Goal: Task Accomplishment & Management: Complete application form

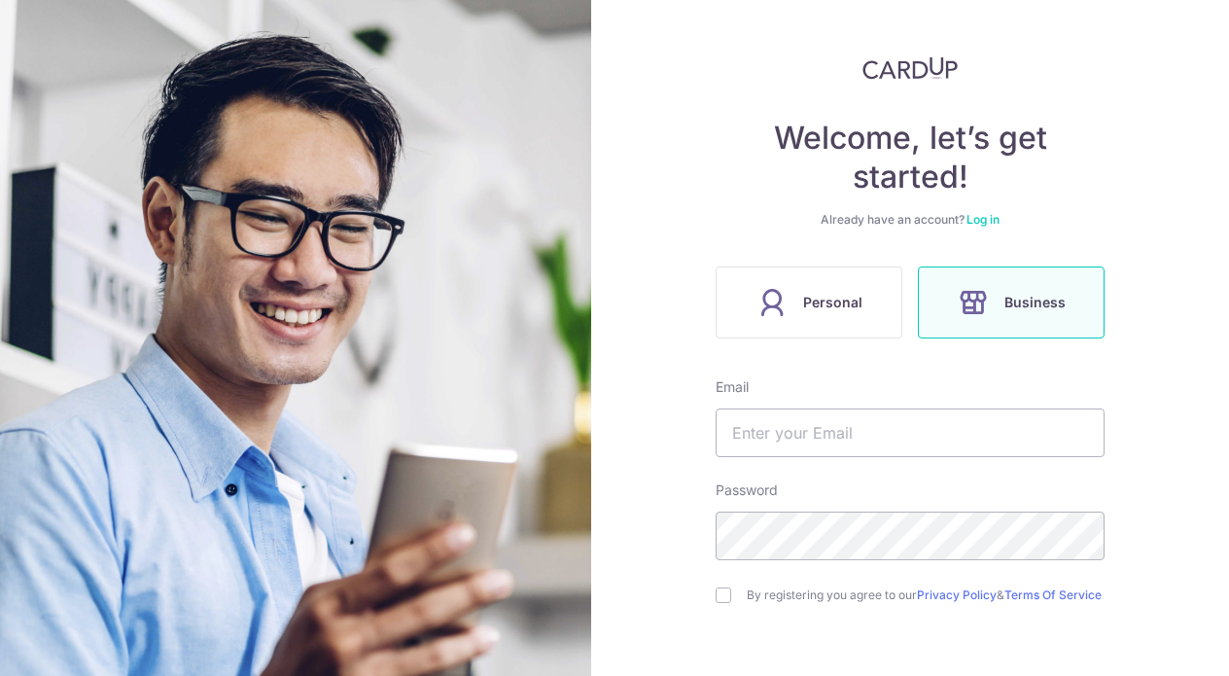
scroll to position [84, 0]
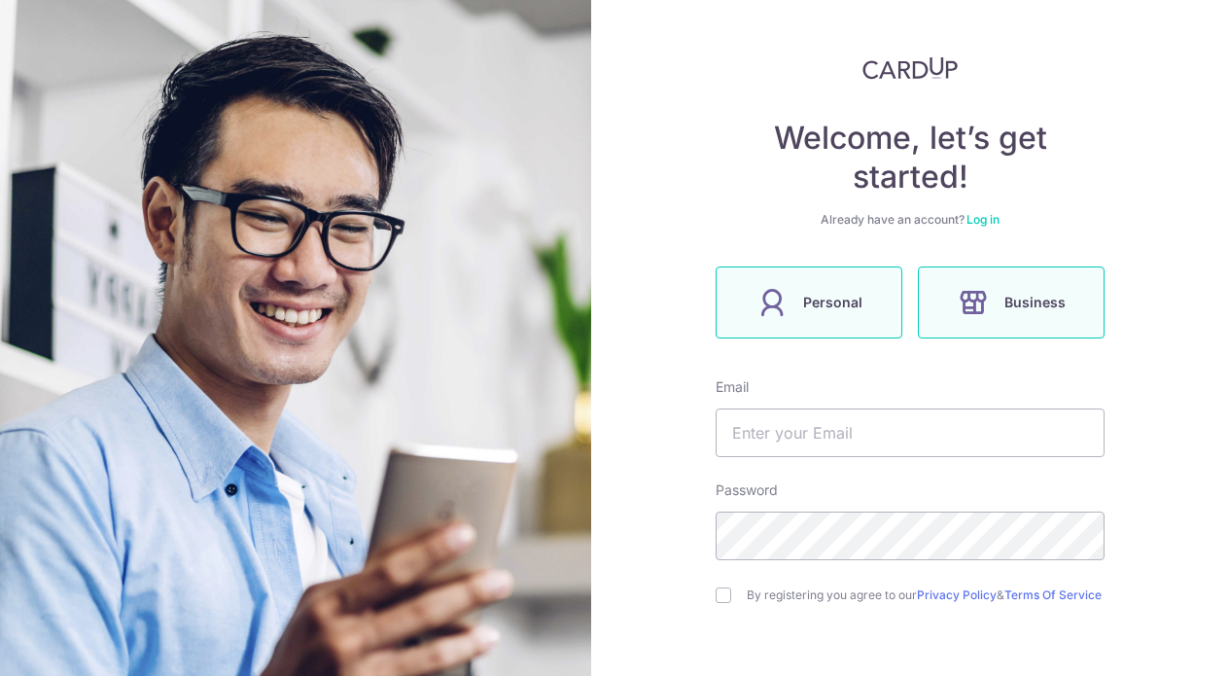
click at [822, 284] on label "Personal" at bounding box center [808, 302] width 187 height 72
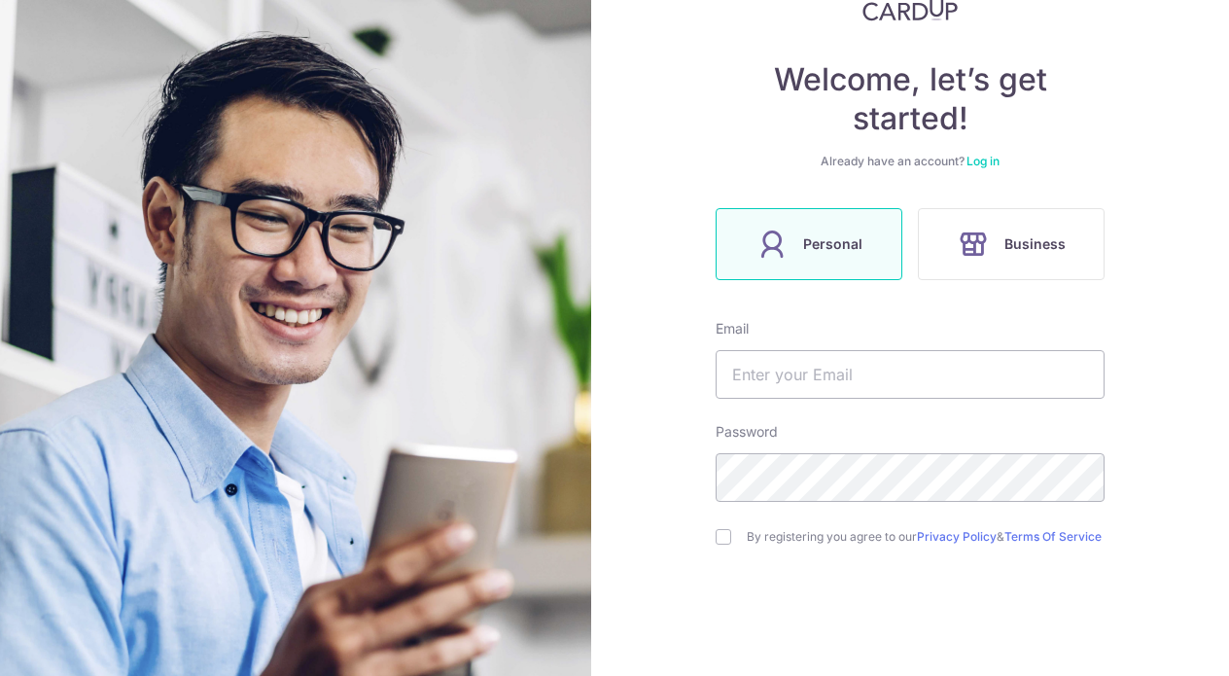
scroll to position [143, 0]
click at [833, 369] on input "text" at bounding box center [909, 373] width 389 height 49
type input "[EMAIL_ADDRESS][DOMAIN_NAME]"
click at [716, 534] on input "checkbox" at bounding box center [723, 536] width 16 height 16
checkbox input "true"
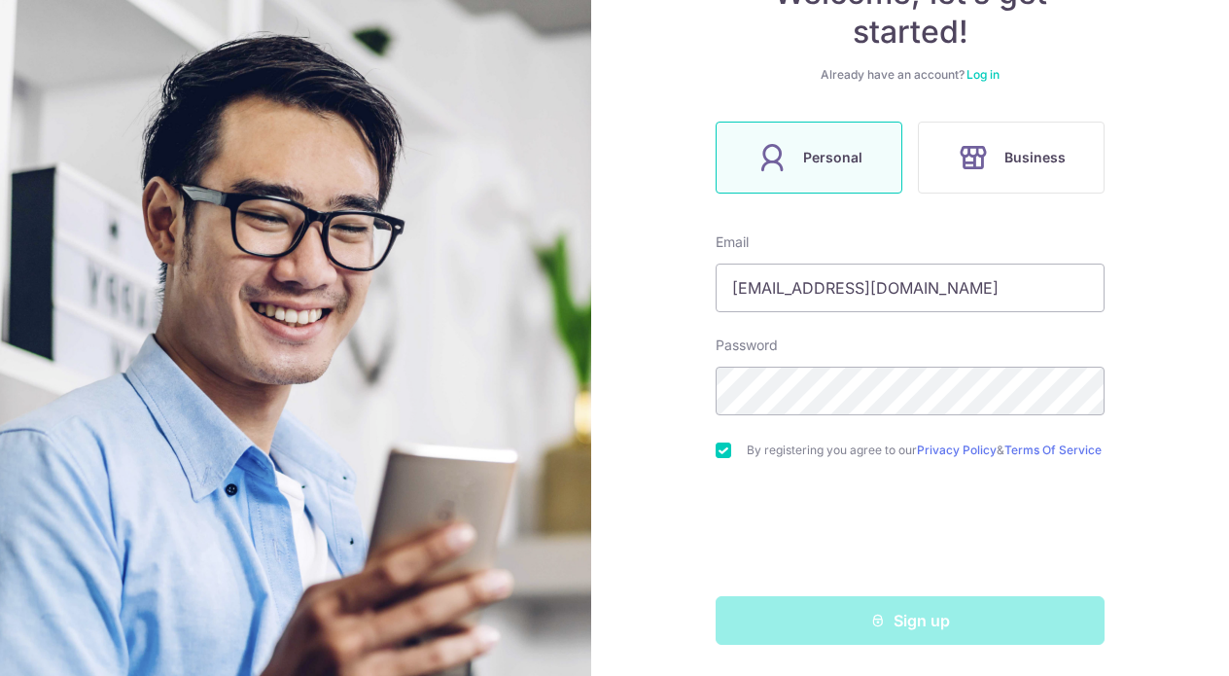
scroll to position [236, 0]
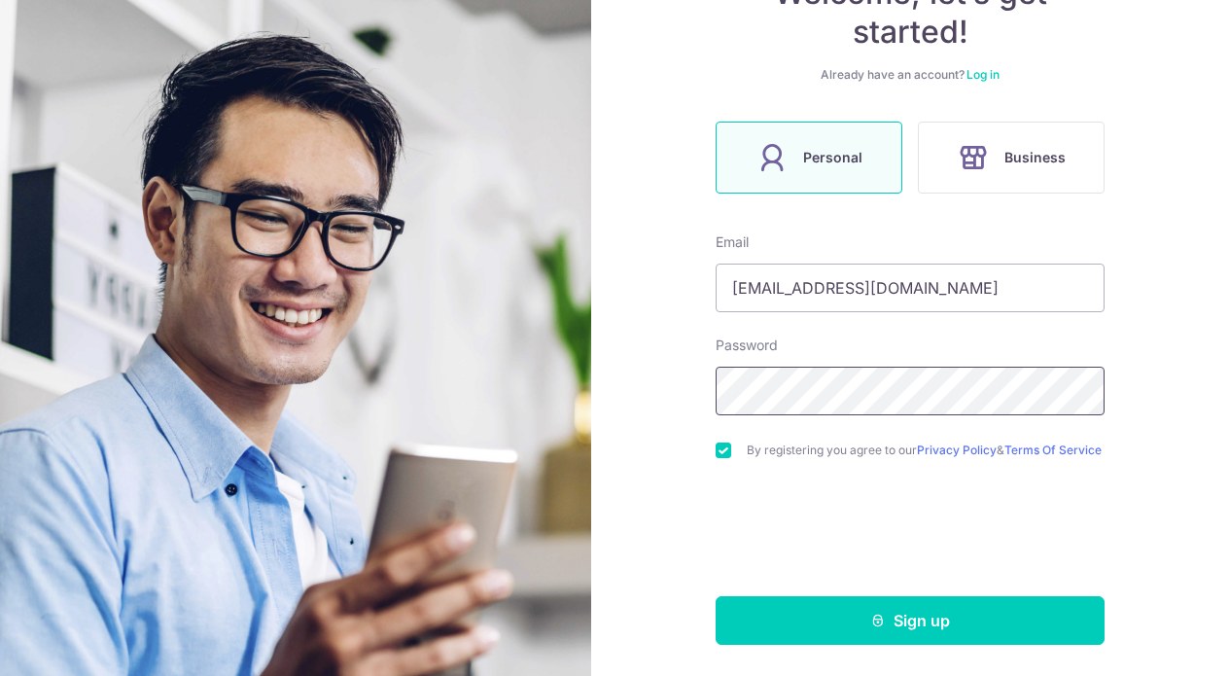
click at [607, 387] on div "Welcome, let’s get started! Already have an account? Log in Personal Business E…" at bounding box center [910, 338] width 638 height 676
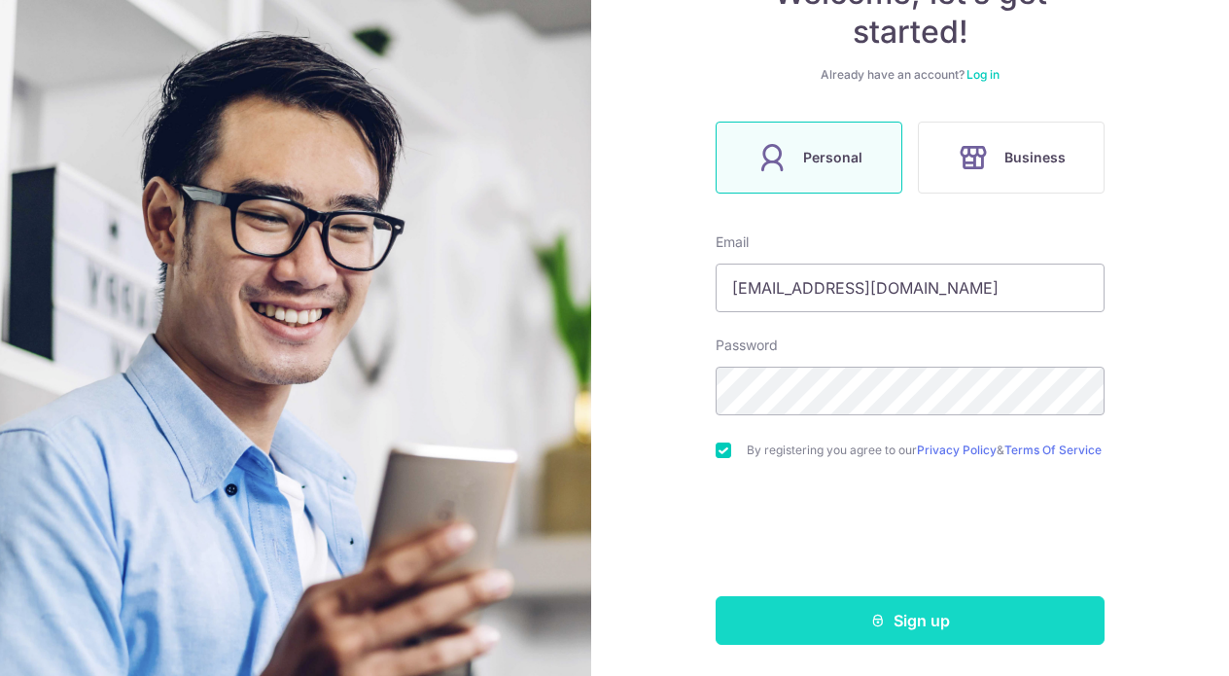
click at [828, 614] on button "Sign up" at bounding box center [909, 620] width 389 height 49
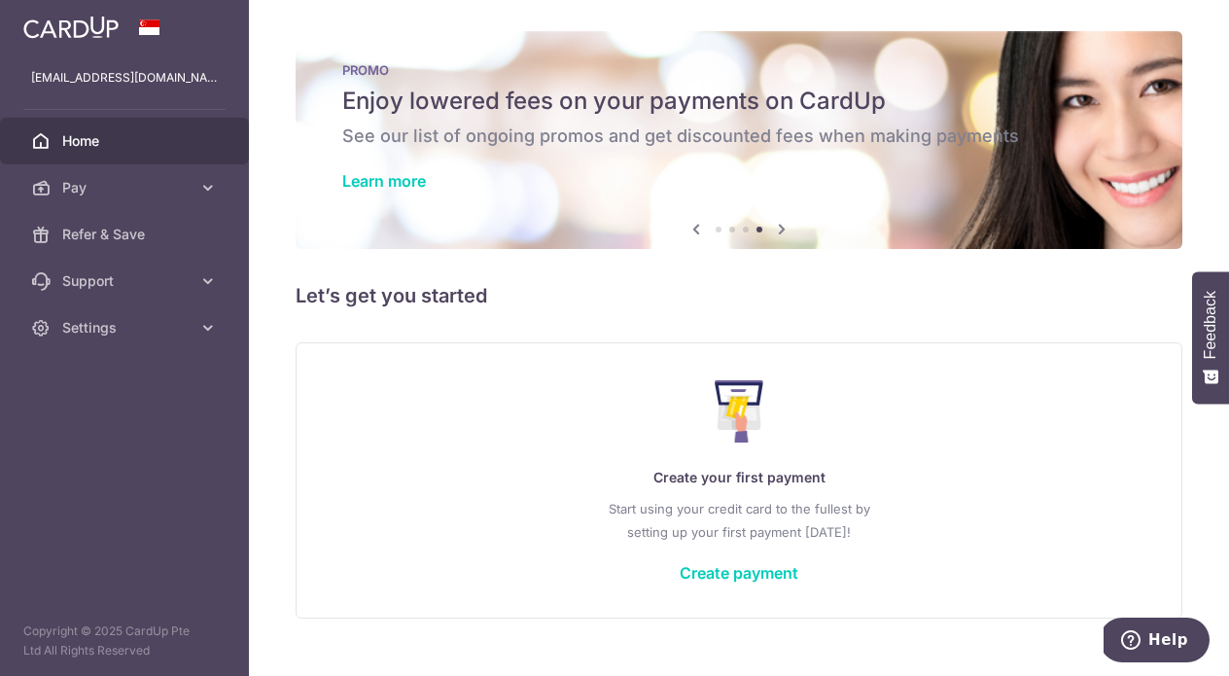
click at [98, 156] on link "Home" at bounding box center [124, 141] width 249 height 47
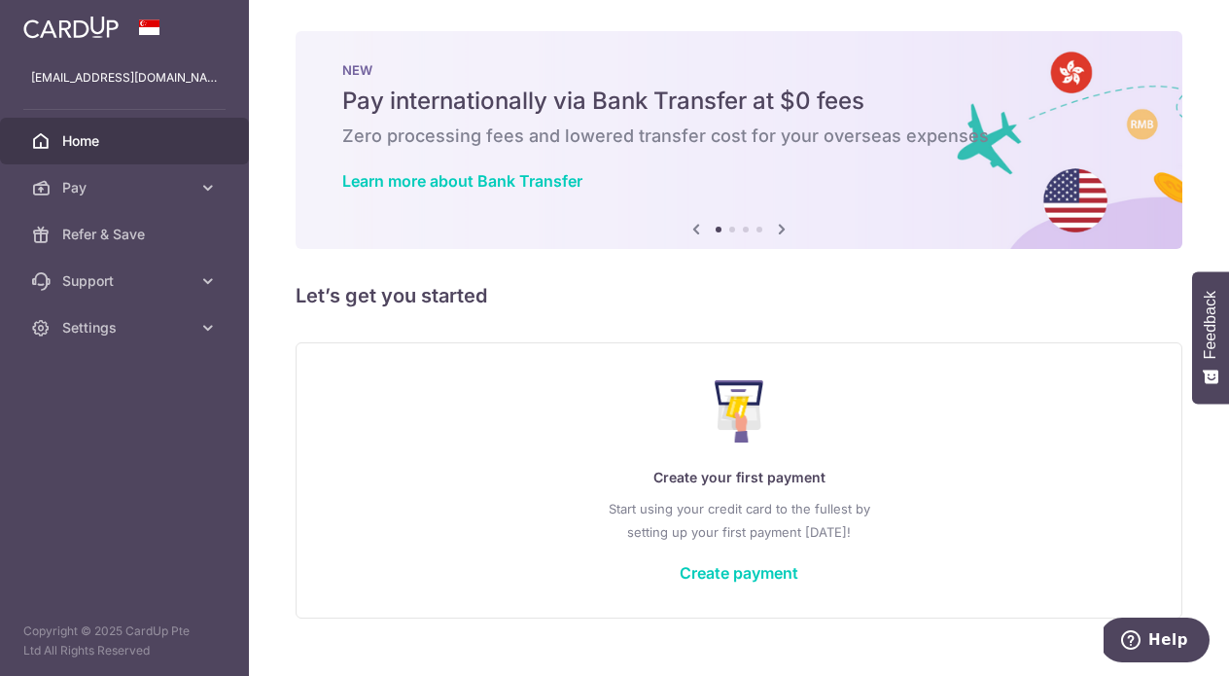
click at [118, 151] on link "Home" at bounding box center [124, 141] width 249 height 47
click at [752, 581] on link "Create payment" at bounding box center [738, 572] width 119 height 19
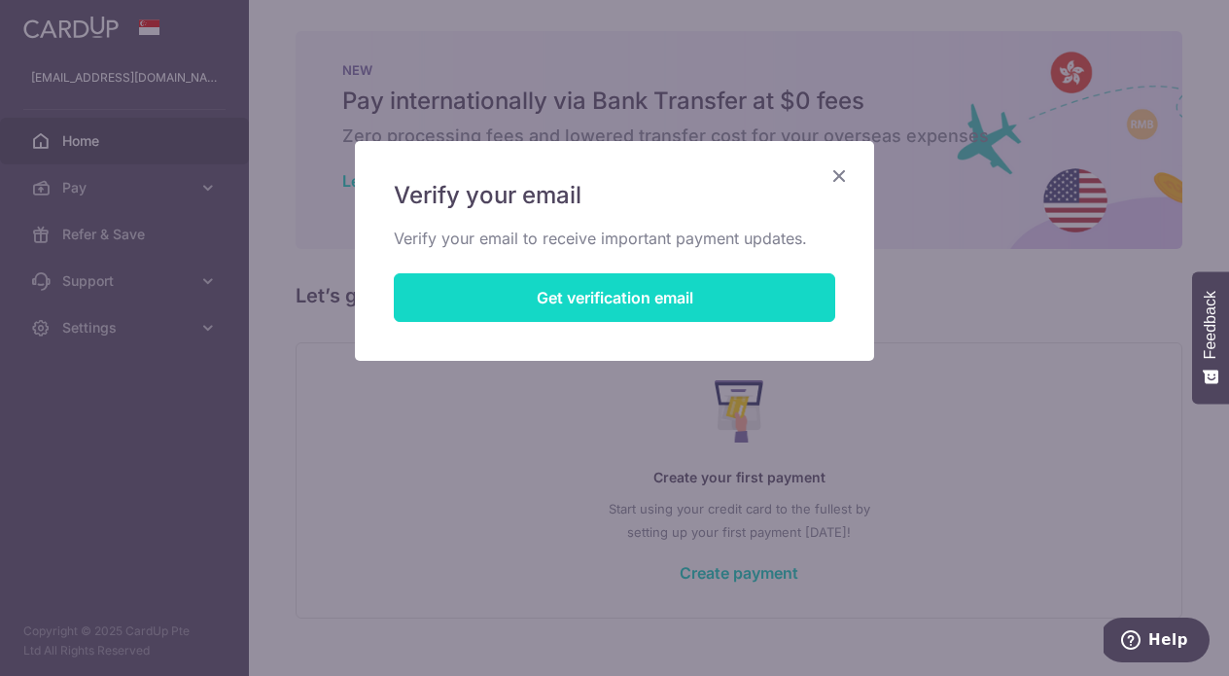
click at [625, 298] on button "Get verification email" at bounding box center [614, 297] width 441 height 49
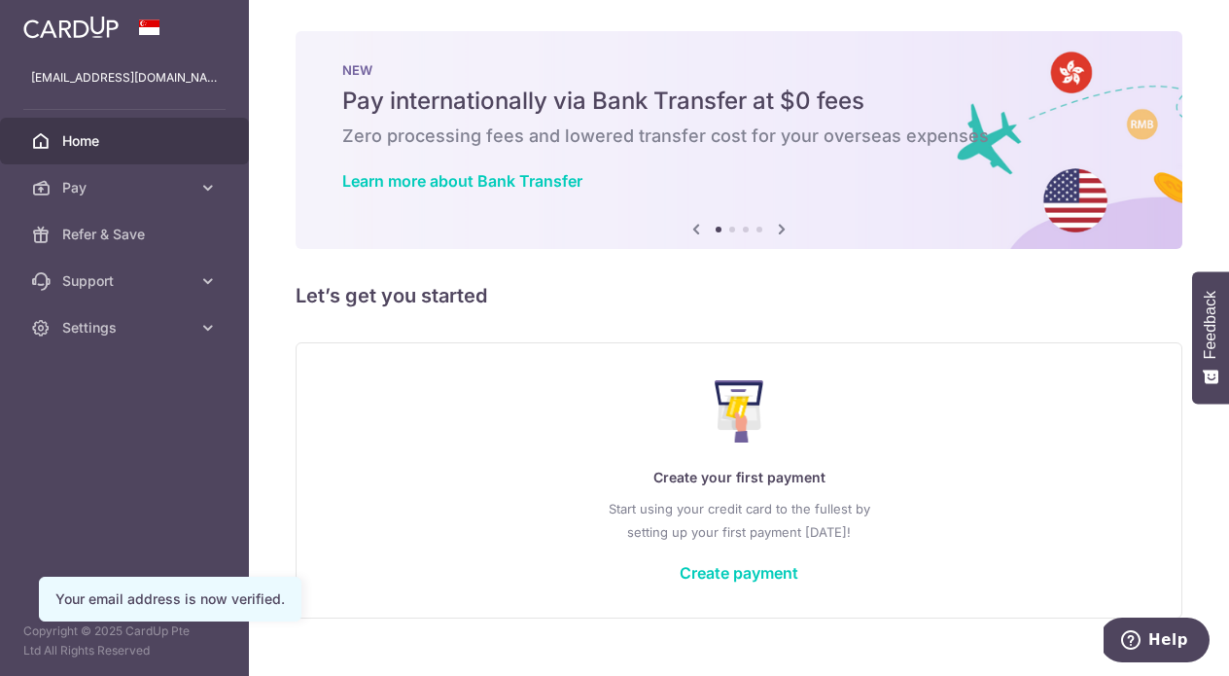
click at [731, 559] on div "Create your first payment Start using your credit card to the fullest by settin…" at bounding box center [739, 479] width 838 height 230
click at [725, 577] on link "Create payment" at bounding box center [738, 572] width 119 height 19
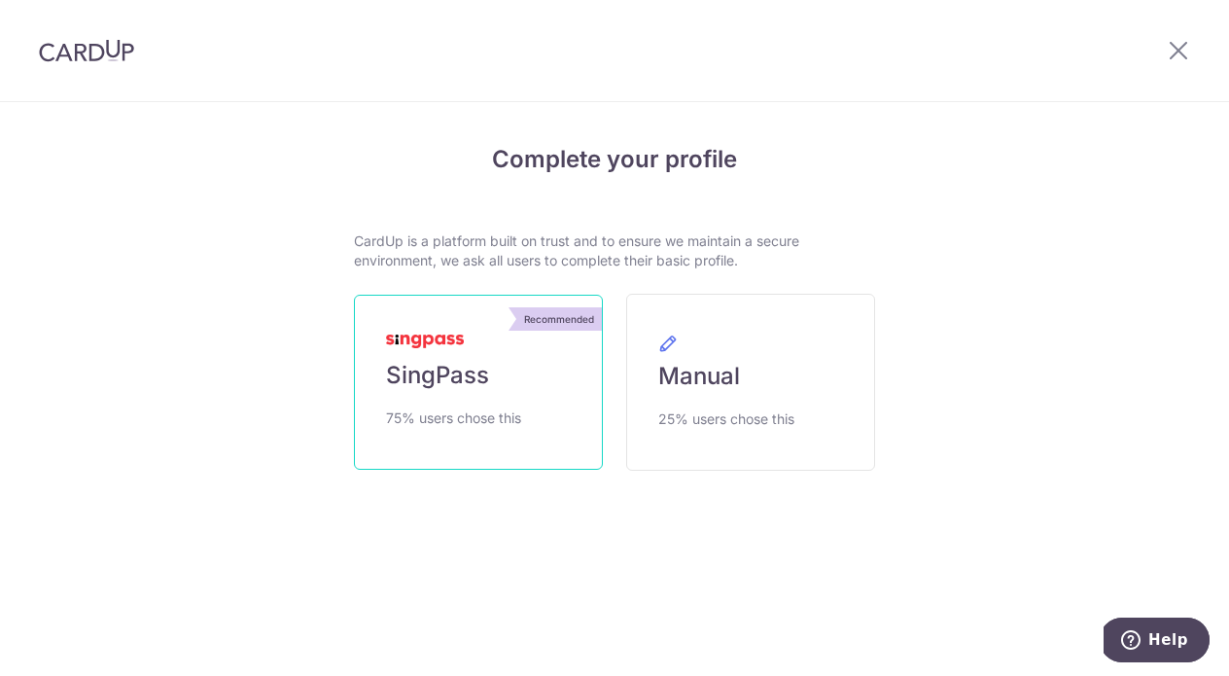
click at [518, 425] on span "75% users chose this" at bounding box center [453, 417] width 135 height 23
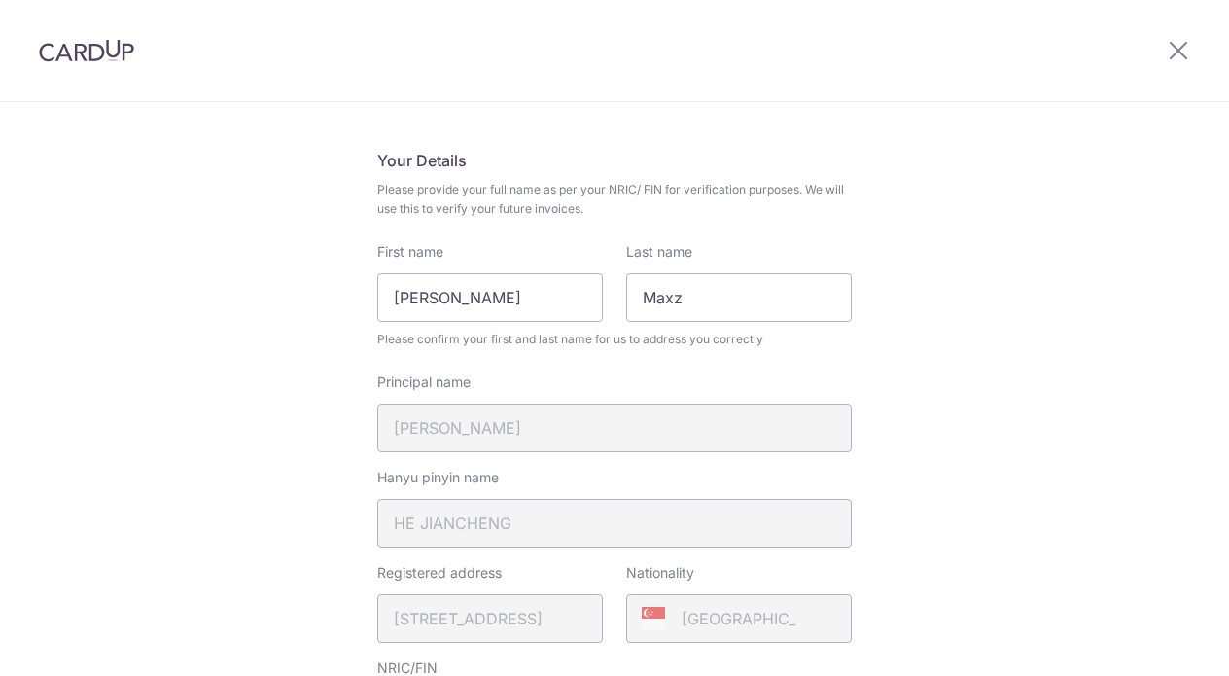
scroll to position [110, 0]
click at [687, 315] on input "Maxz" at bounding box center [738, 294] width 225 height 49
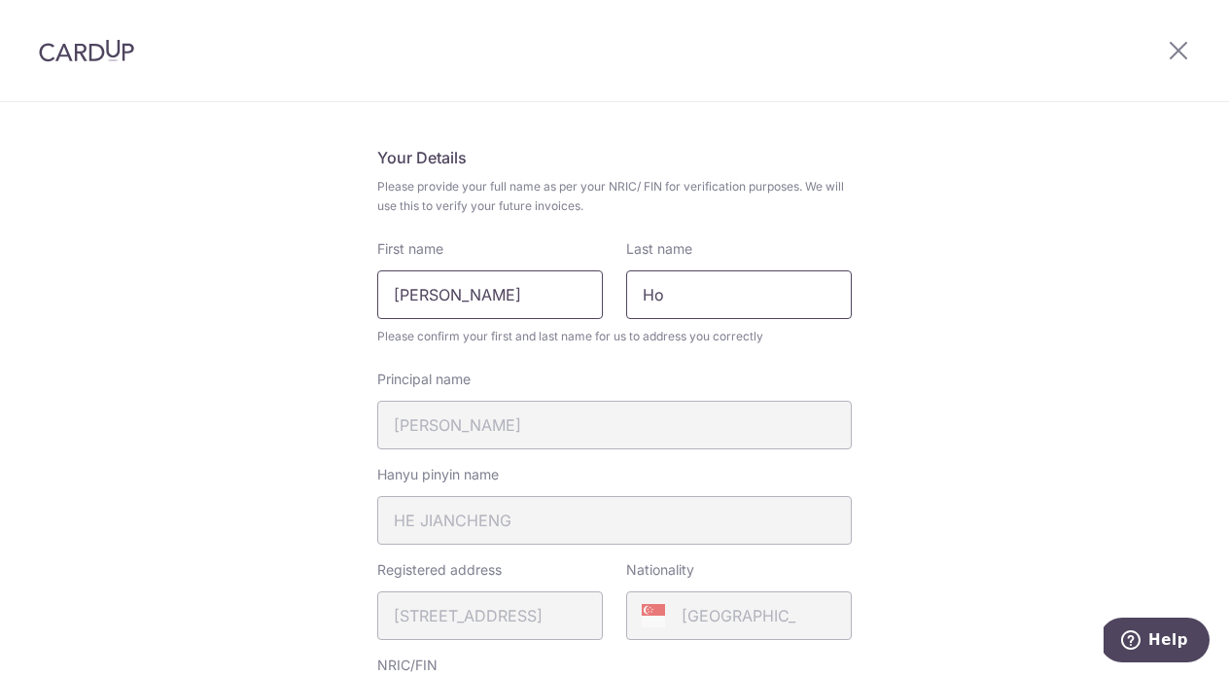
type input "Ho"
drag, startPoint x: 560, startPoint y: 290, endPoint x: 324, endPoint y: 286, distance: 236.2
click at [403, 295] on input "Ho Jian Chen" at bounding box center [489, 294] width 225 height 49
click at [403, 295] on input "HMo Jian Chen" at bounding box center [489, 294] width 225 height 49
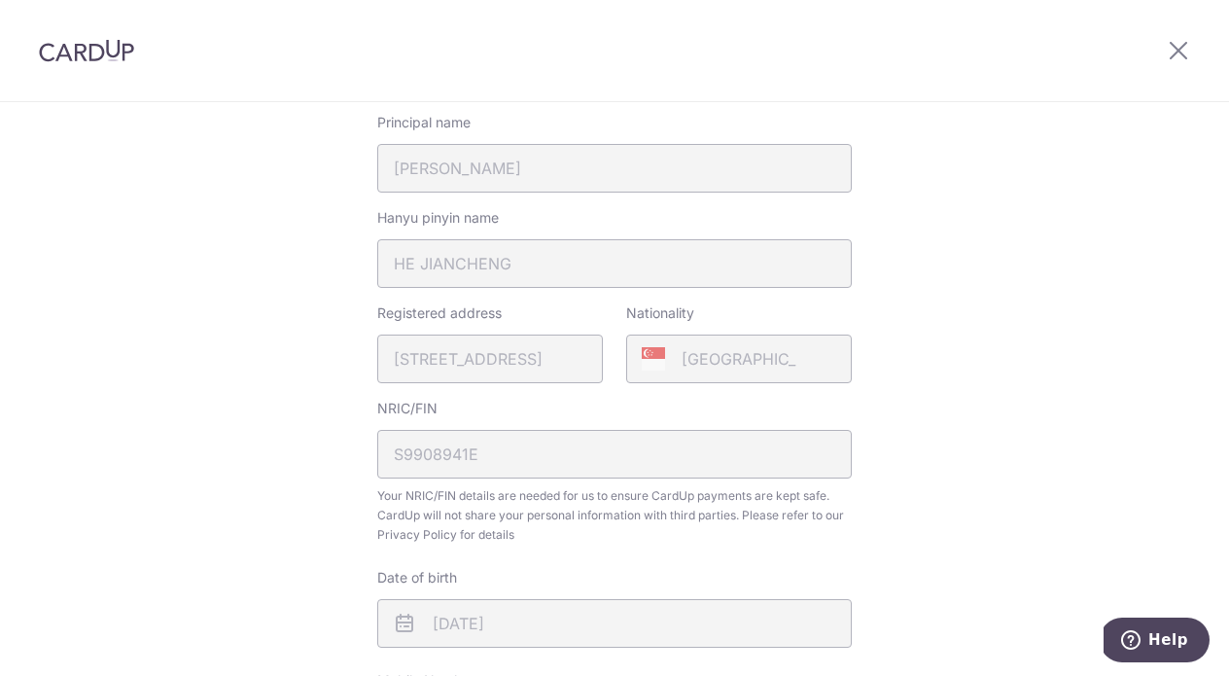
scroll to position [693, 0]
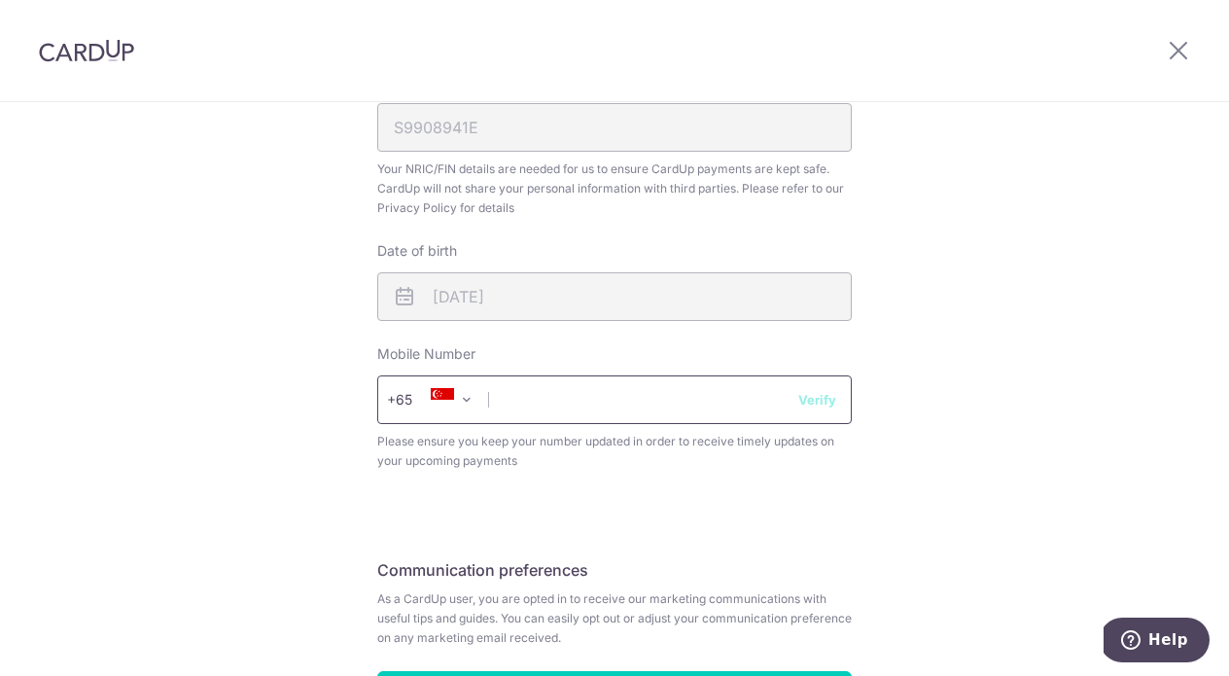
type input "Maxz Jian Chen"
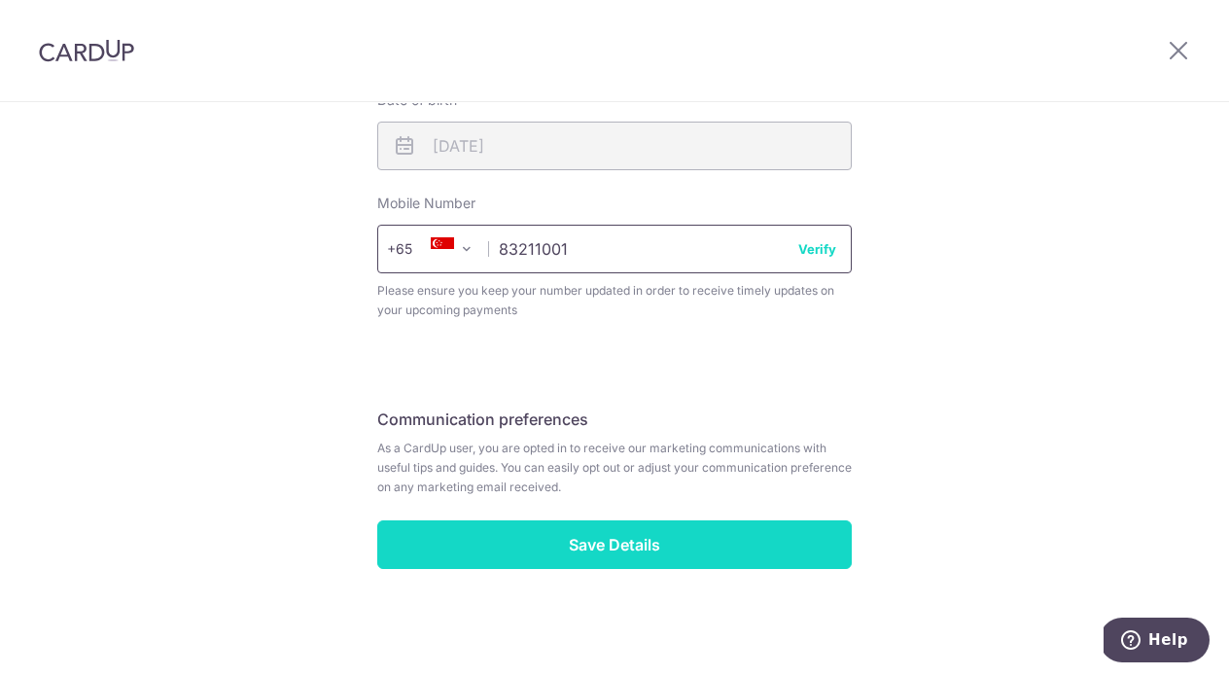
scroll to position [844, 0]
type input "83211001"
click at [596, 537] on input "Save Details" at bounding box center [614, 544] width 474 height 49
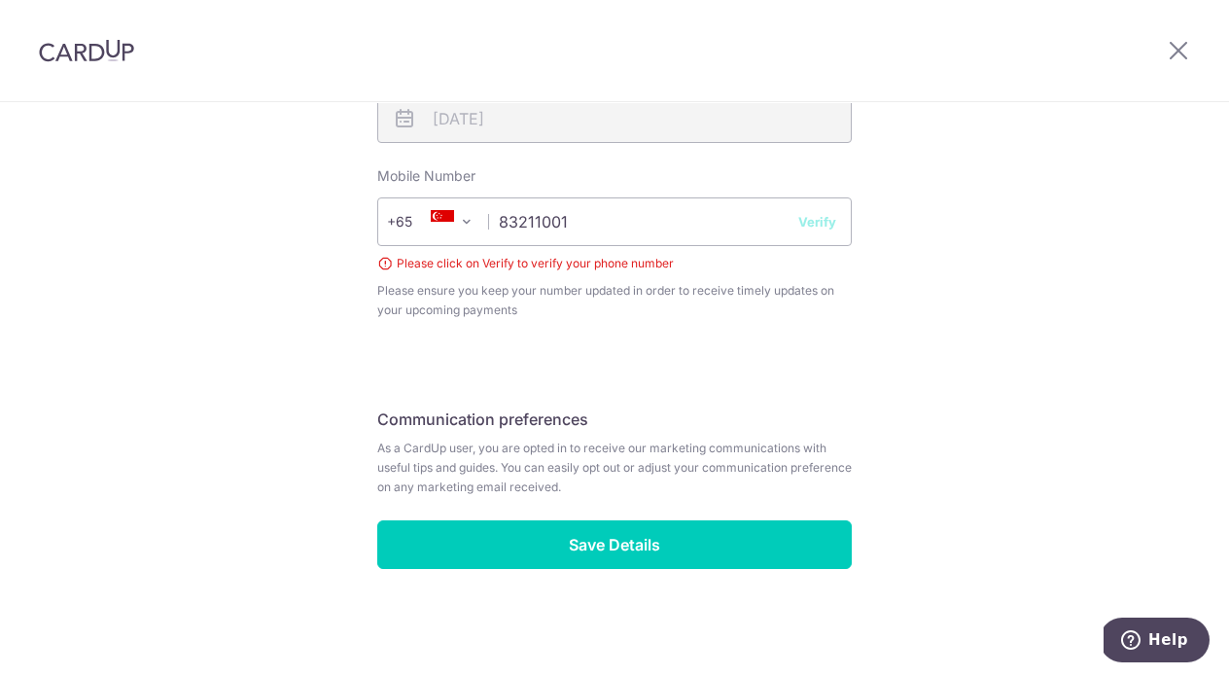
click at [804, 228] on button "Verify" at bounding box center [817, 221] width 38 height 19
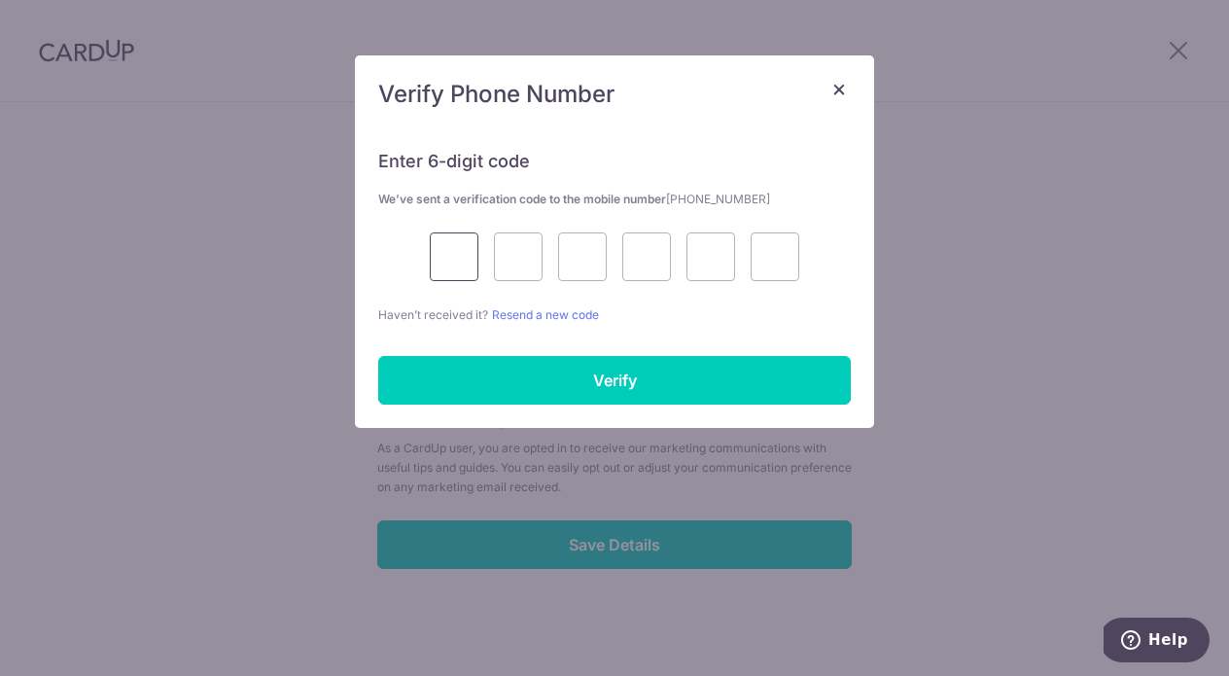
click at [453, 255] on input "text" at bounding box center [454, 256] width 49 height 49
type input "3"
type input "5"
type input "3"
type input "8"
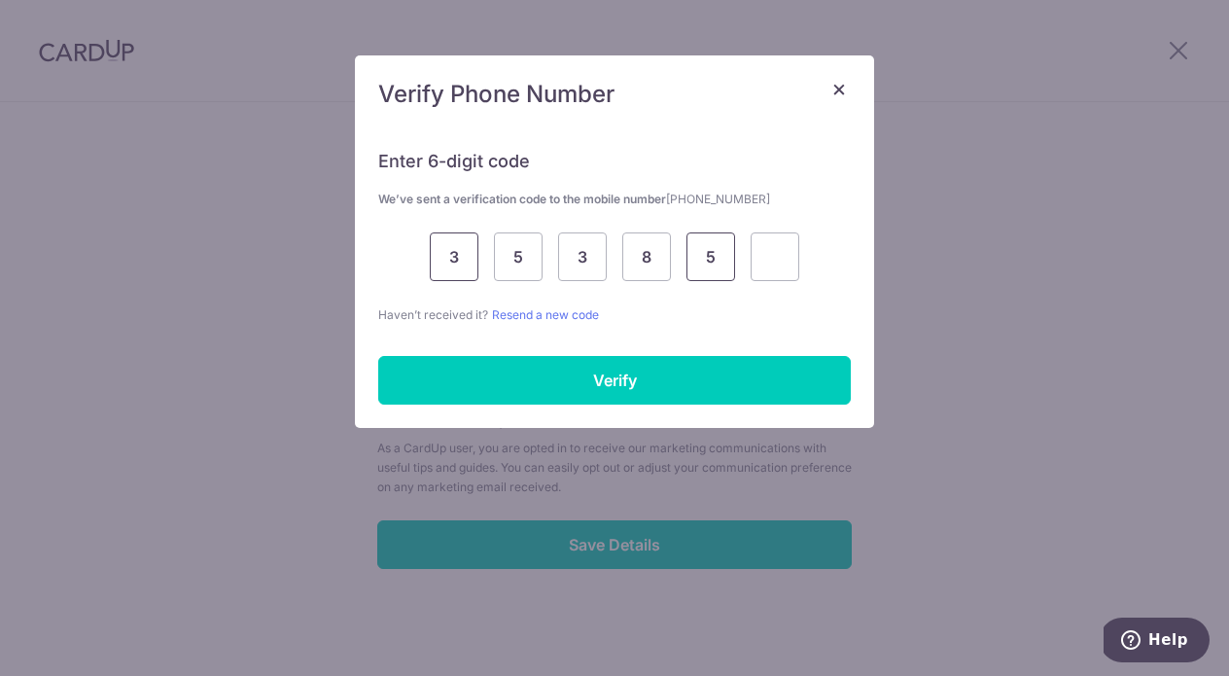
type input "5"
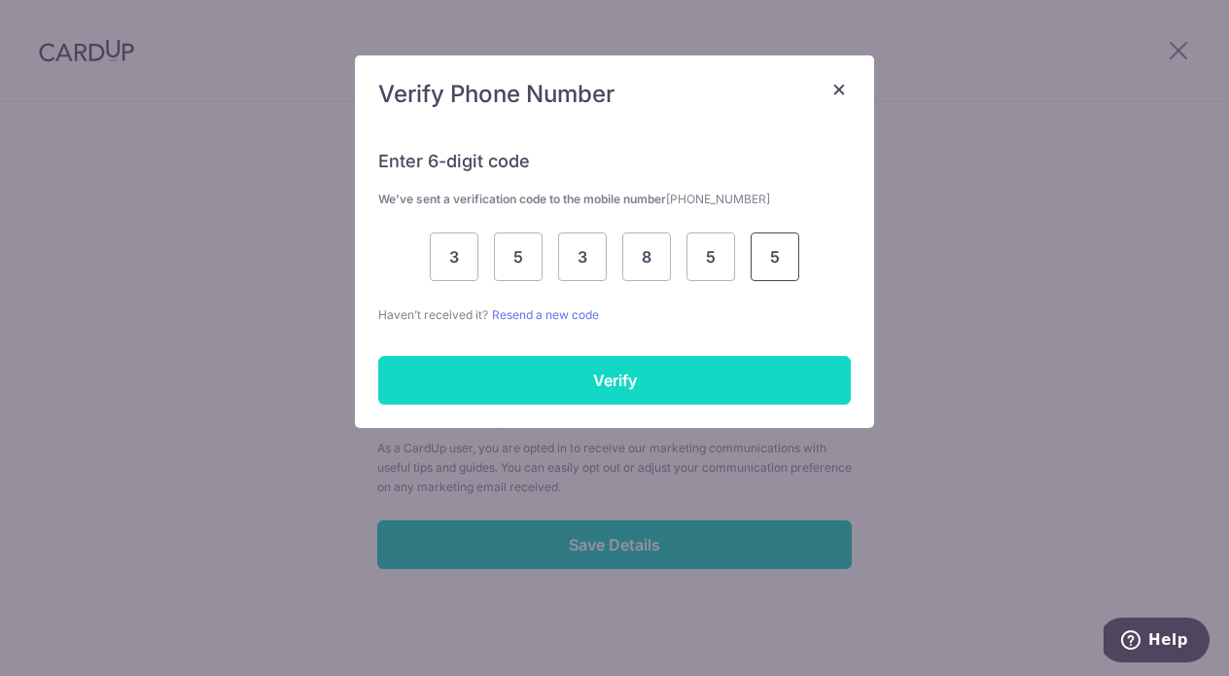
type input "5"
click at [528, 384] on input "Verify" at bounding box center [614, 380] width 472 height 49
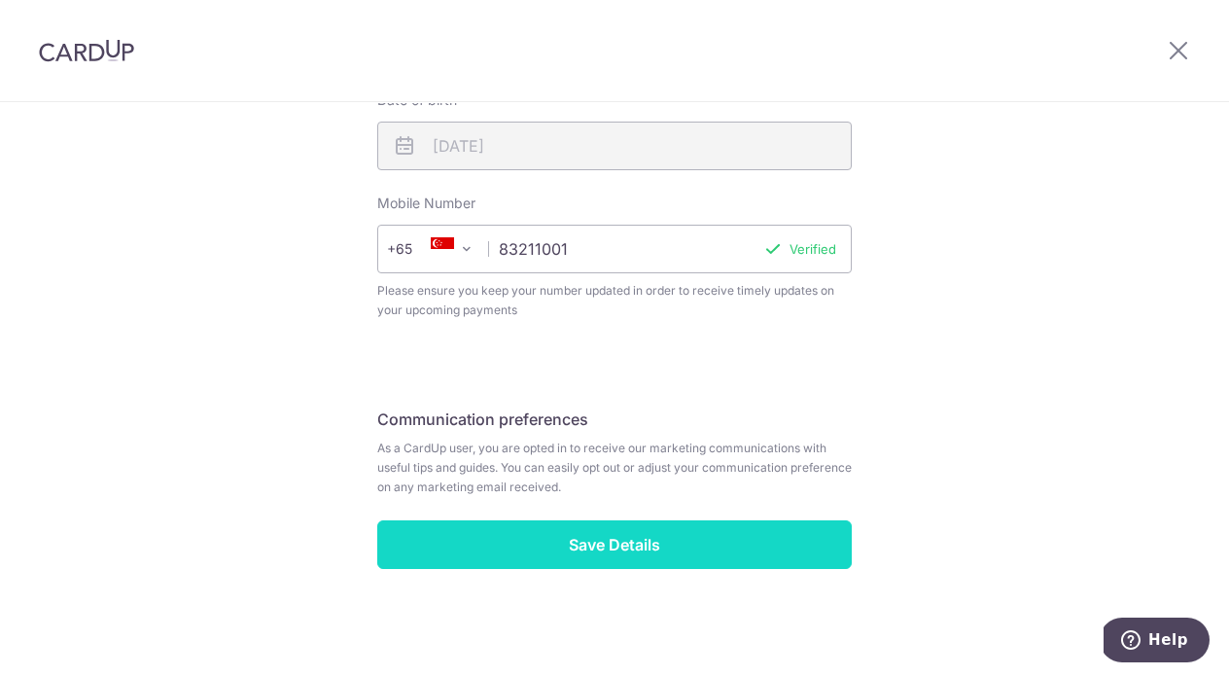
click at [595, 535] on input "Save Details" at bounding box center [614, 544] width 474 height 49
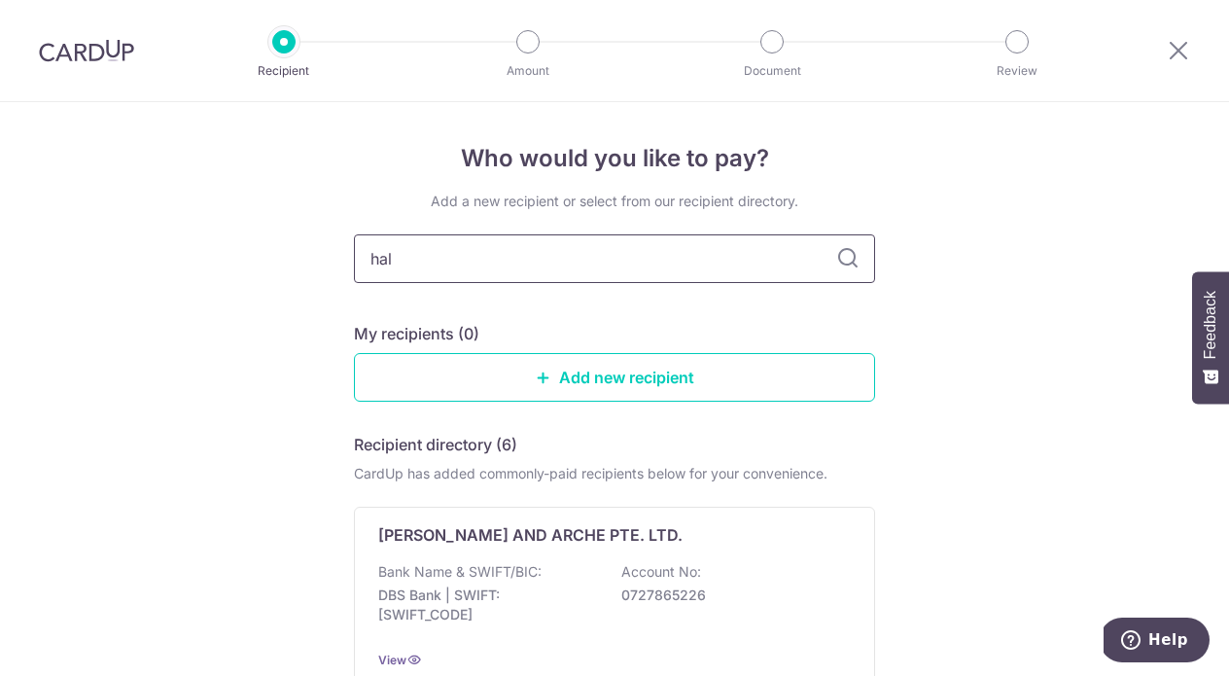
type input "half"
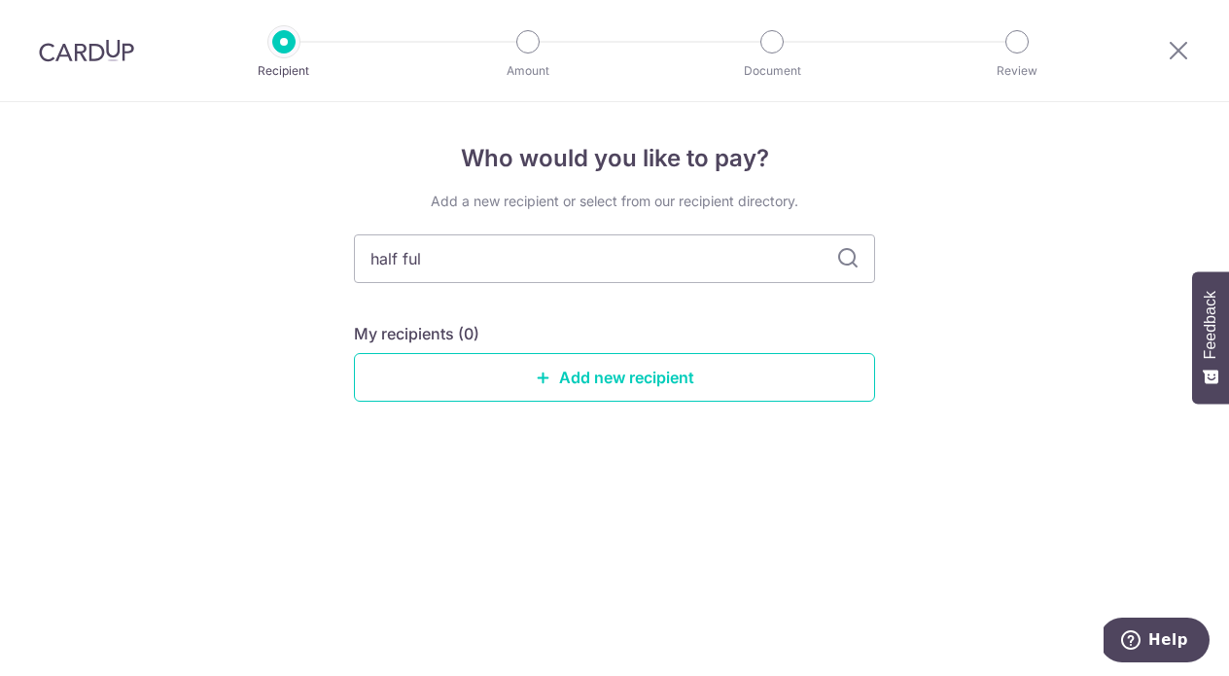
type input "half full"
click at [849, 264] on icon at bounding box center [847, 258] width 23 height 23
drag, startPoint x: 683, startPoint y: 262, endPoint x: 375, endPoint y: 254, distance: 308.2
click at [375, 254] on input "half full" at bounding box center [614, 258] width 521 height 49
type input "h"
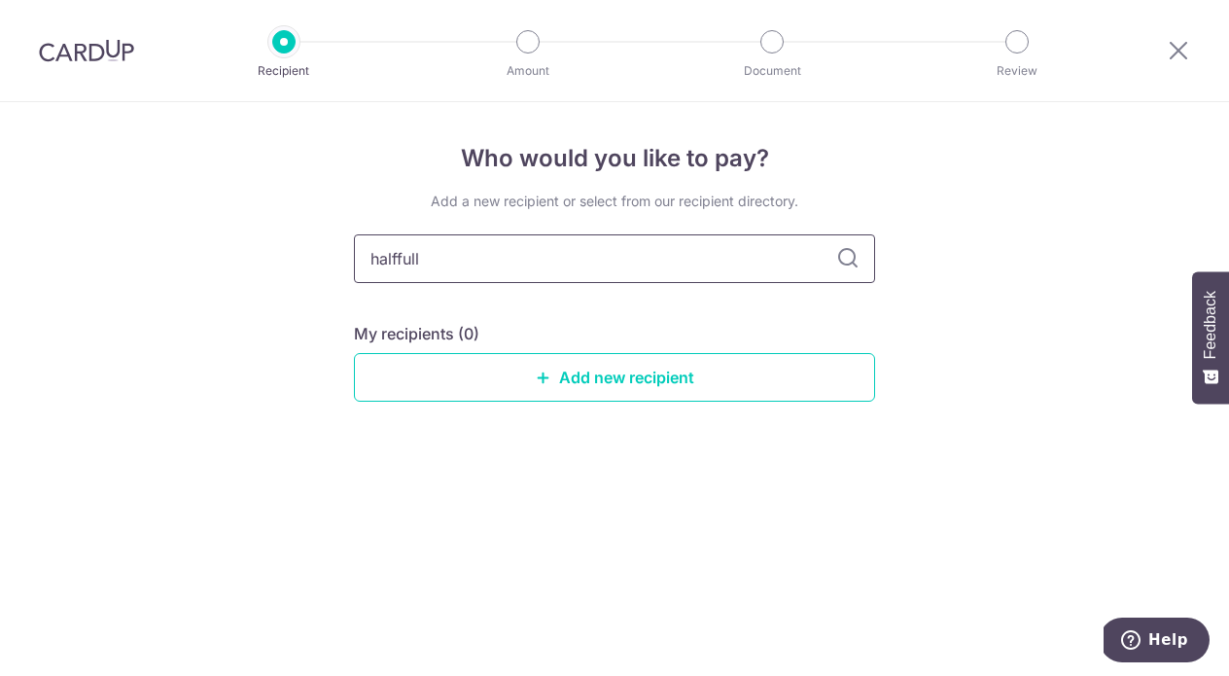
type input "half full"
drag, startPoint x: 542, startPoint y: 276, endPoint x: 849, endPoint y: 266, distance: 306.3
click at [848, 266] on icon at bounding box center [847, 258] width 23 height 23
drag, startPoint x: 677, startPoint y: 273, endPoint x: 296, endPoint y: 236, distance: 382.8
click at [296, 236] on div "Who would you like to pay? Add a new recipient or select from our recipient dir…" at bounding box center [614, 388] width 1229 height 573
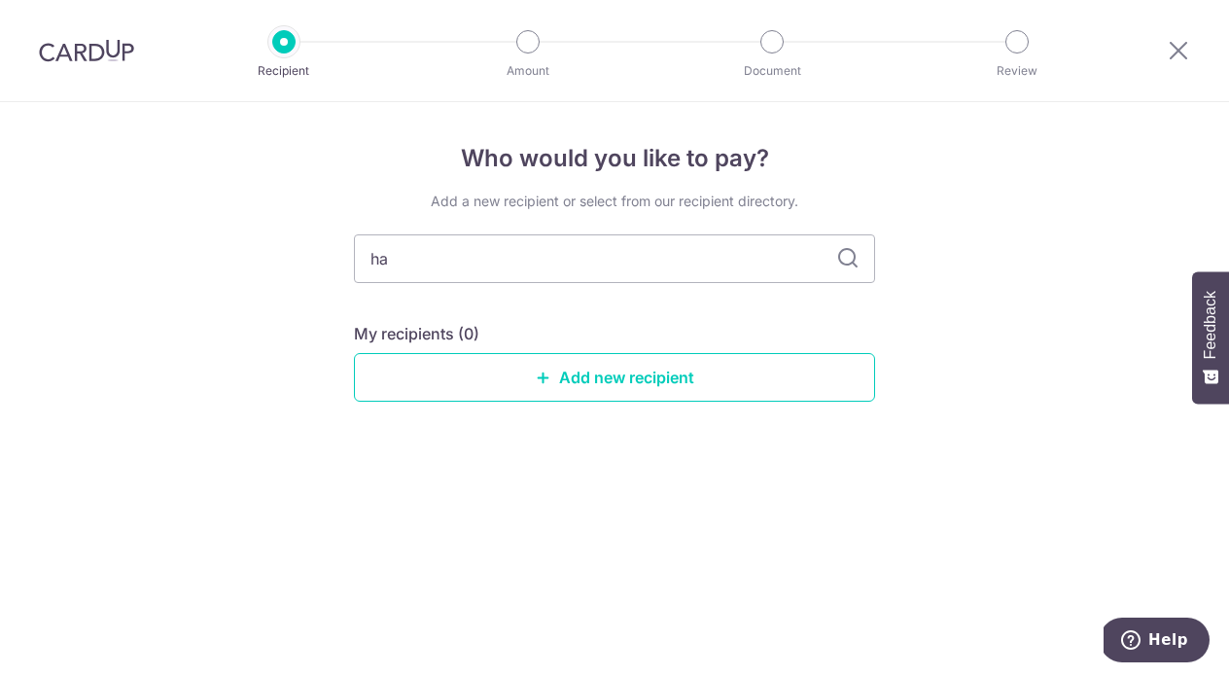
type input "h"
click at [283, 245] on div "Who would you like to pay? Add a new recipient or select from our recipient dir…" at bounding box center [614, 388] width 1229 height 573
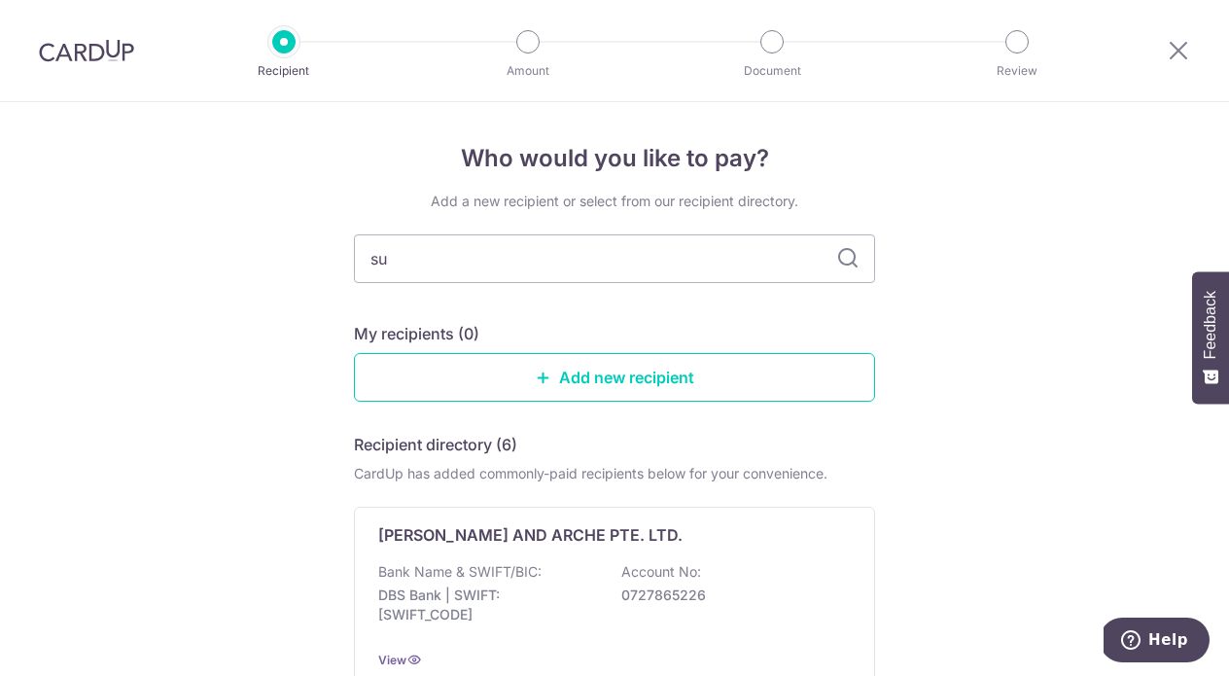
type input "sum"
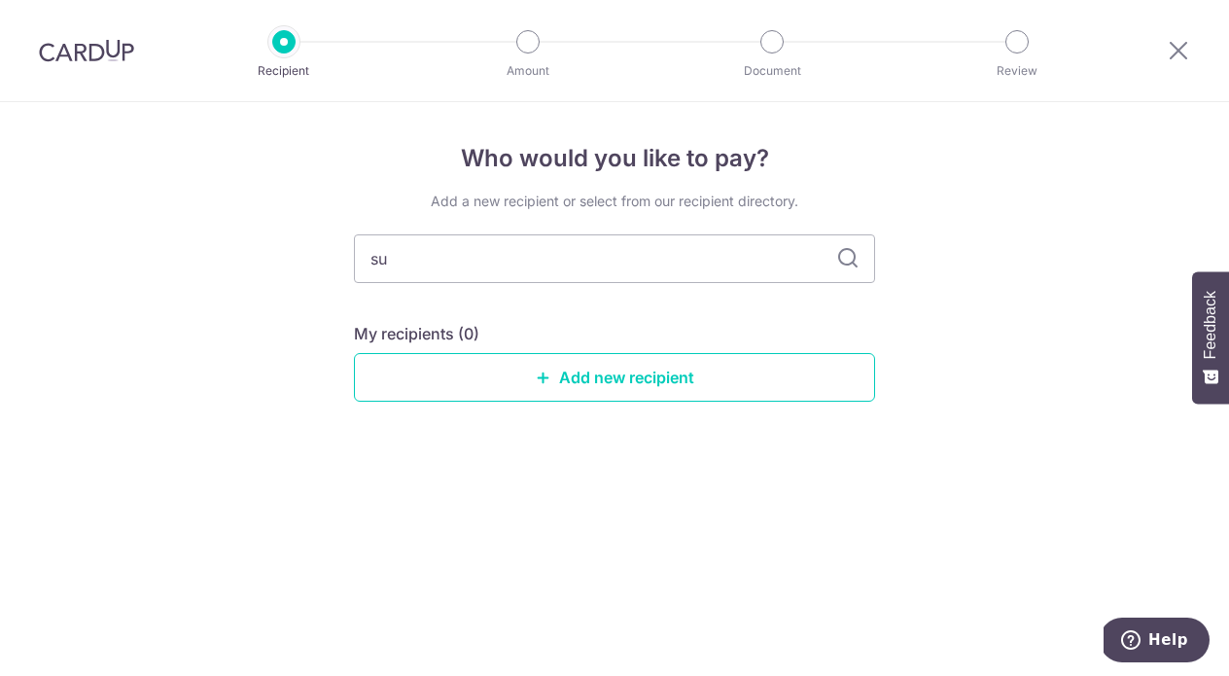
type input "s"
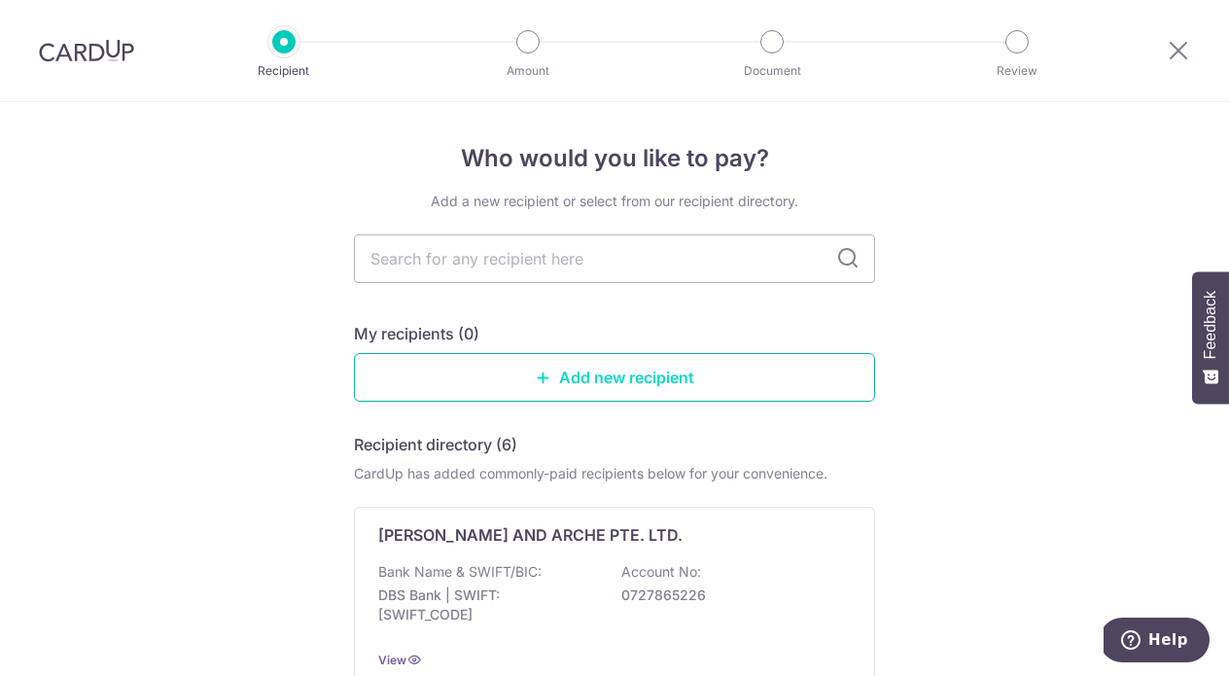
click at [584, 387] on link "Add new recipient" at bounding box center [614, 377] width 521 height 49
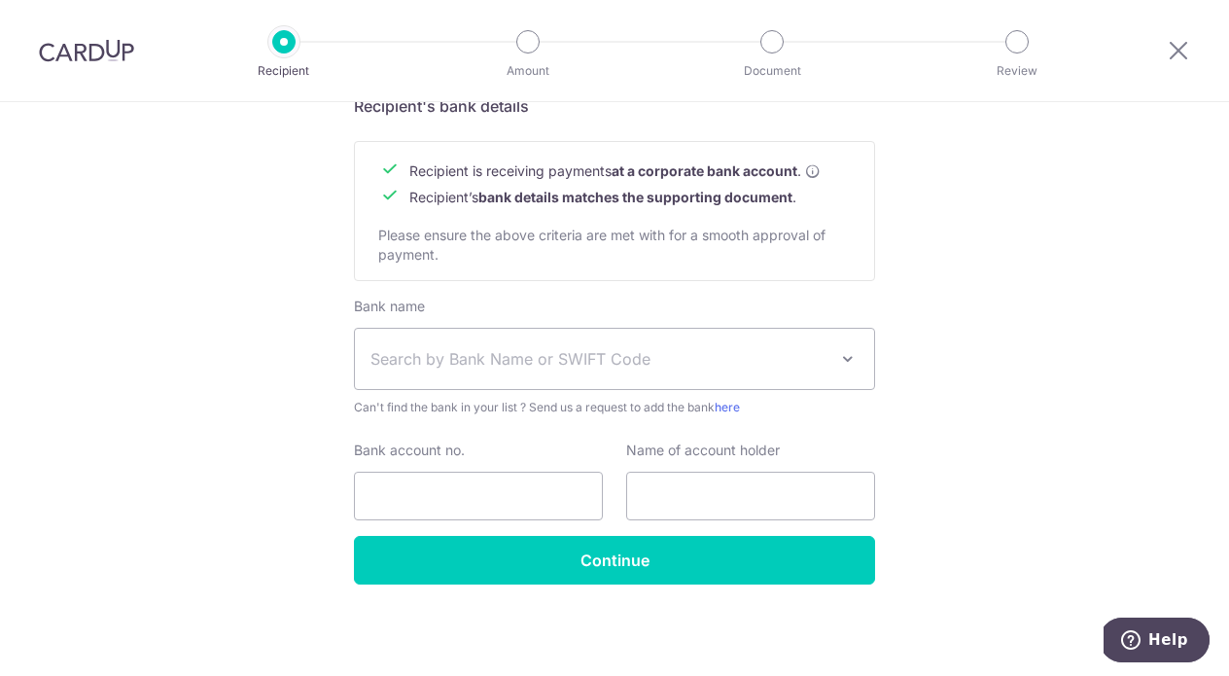
scroll to position [419, 0]
